Goal: Navigation & Orientation: Find specific page/section

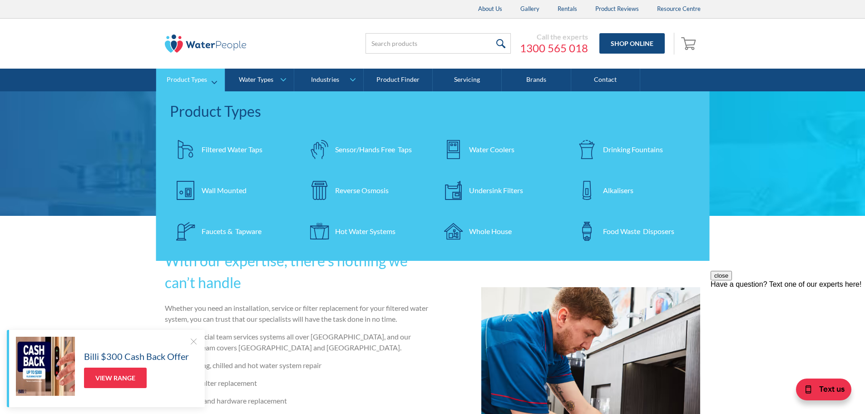
click at [367, 189] on div "Reverse Osmosis" at bounding box center [362, 190] width 54 height 11
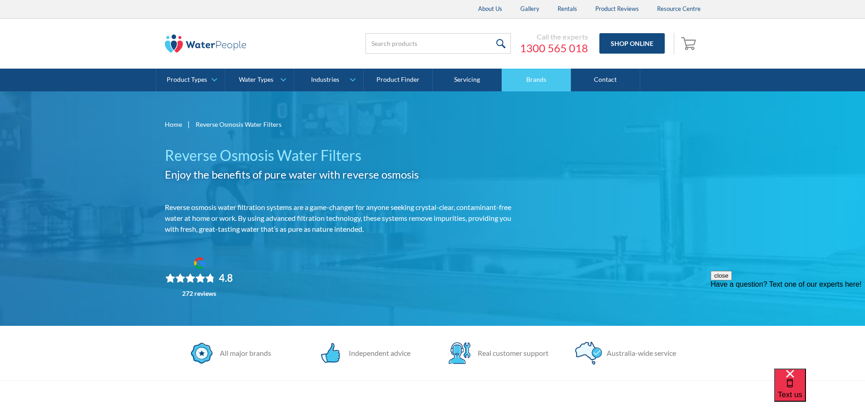
click at [546, 83] on link "Brands" at bounding box center [536, 80] width 69 height 23
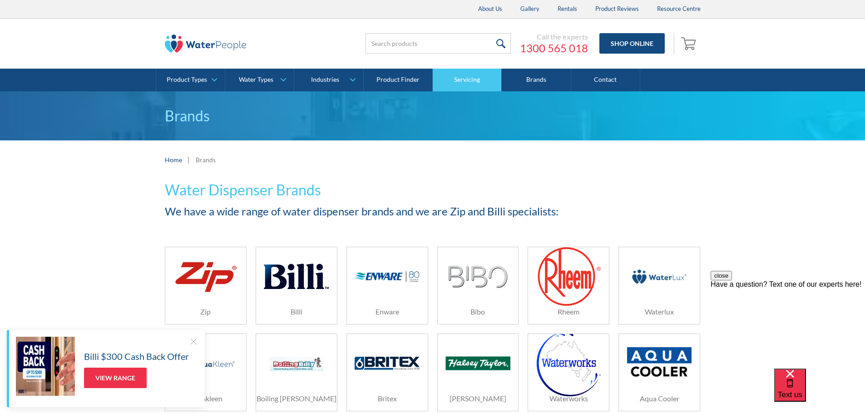
click at [465, 81] on link "Servicing" at bounding box center [467, 80] width 69 height 23
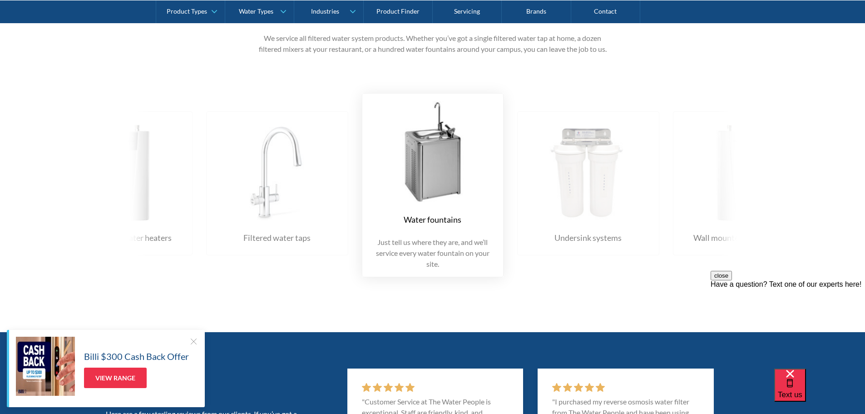
scroll to position [1453, 0]
